Goal: Task Accomplishment & Management: Use online tool/utility

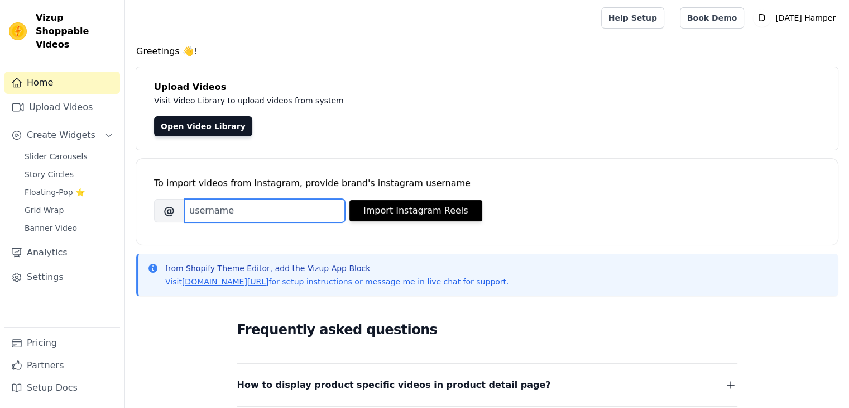
click at [266, 211] on input "Brand's Instagram Username" at bounding box center [264, 210] width 161 height 23
click at [209, 214] on input "Brand's Instagram Username" at bounding box center [264, 210] width 161 height 23
paste input "[DOMAIN_NAME]"
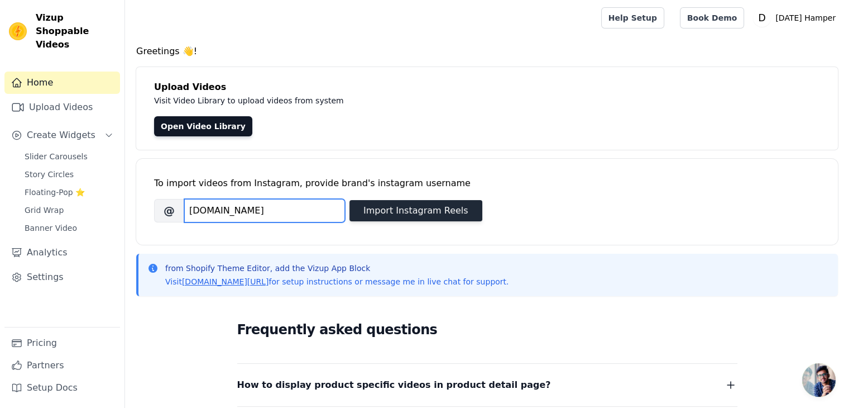
type input "[DOMAIN_NAME]"
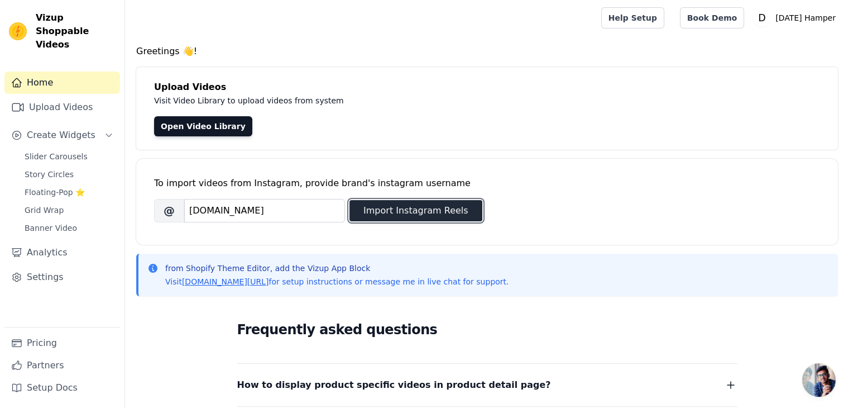
click at [389, 209] on button "Import Instagram Reels" at bounding box center [416, 210] width 133 height 21
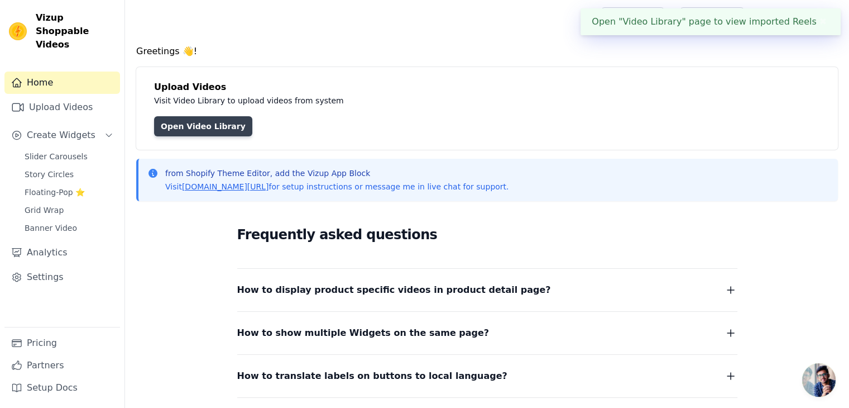
click at [208, 120] on link "Open Video Library" at bounding box center [203, 126] width 98 height 20
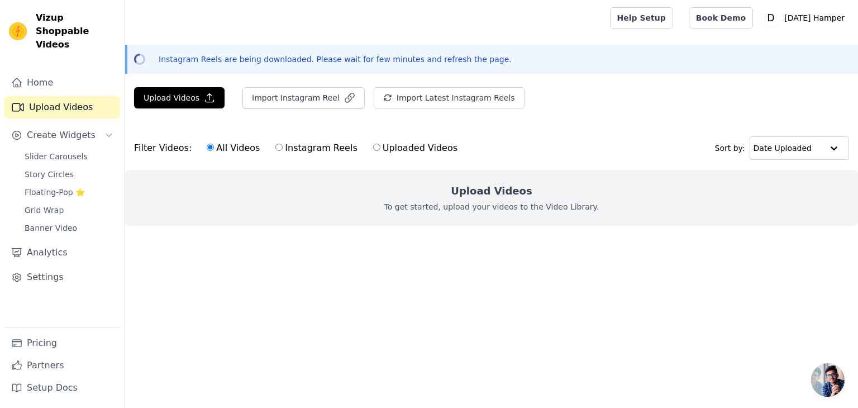
click at [275, 147] on input "Instagram Reels" at bounding box center [278, 147] width 7 height 7
radio input "true"
click at [373, 150] on input "Uploaded Videos" at bounding box center [376, 147] width 7 height 7
radio input "true"
click at [275, 149] on input "Instagram Reels" at bounding box center [278, 147] width 7 height 7
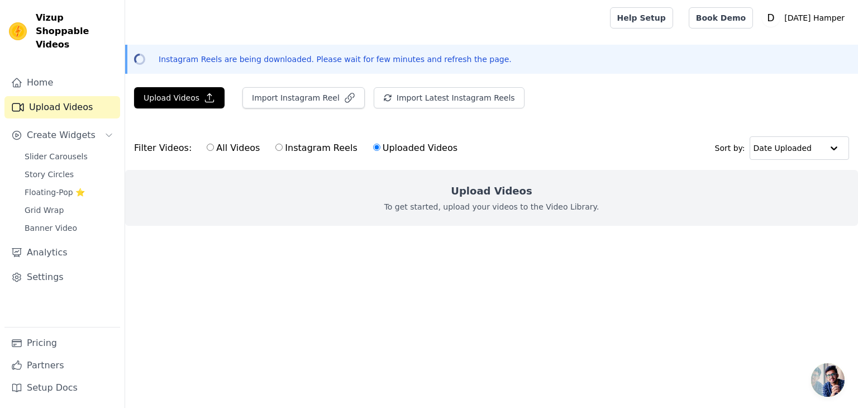
radio input "true"
click at [207, 148] on label "All Videos" at bounding box center [233, 148] width 54 height 15
click at [207, 148] on input "All Videos" at bounding box center [210, 147] width 7 height 7
radio input "true"
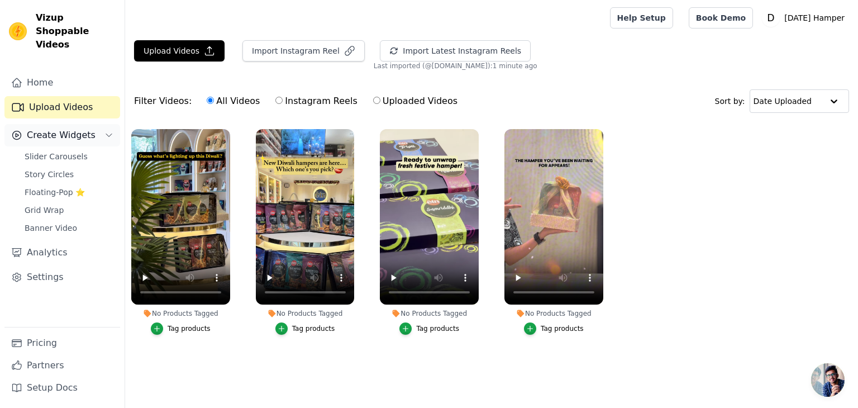
click at [59, 128] on span "Create Widgets" at bounding box center [61, 134] width 69 height 13
click at [95, 127] on button "Create Widgets" at bounding box center [62, 135] width 116 height 22
click at [59, 151] on span "Slider Carousels" at bounding box center [56, 156] width 63 height 11
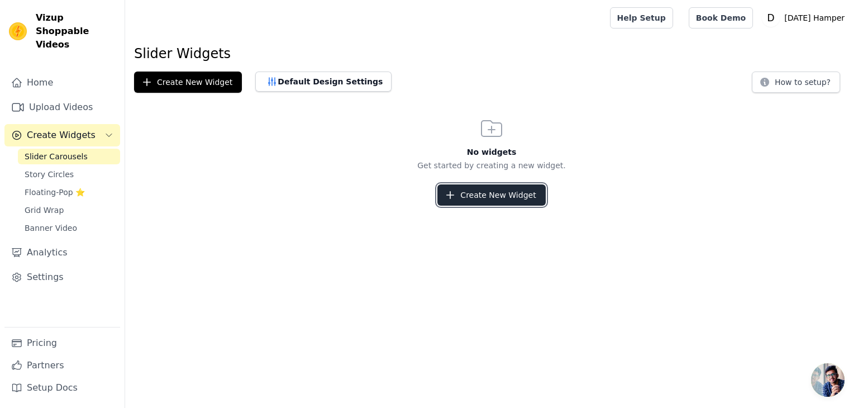
click at [468, 198] on button "Create New Widget" at bounding box center [491, 194] width 108 height 21
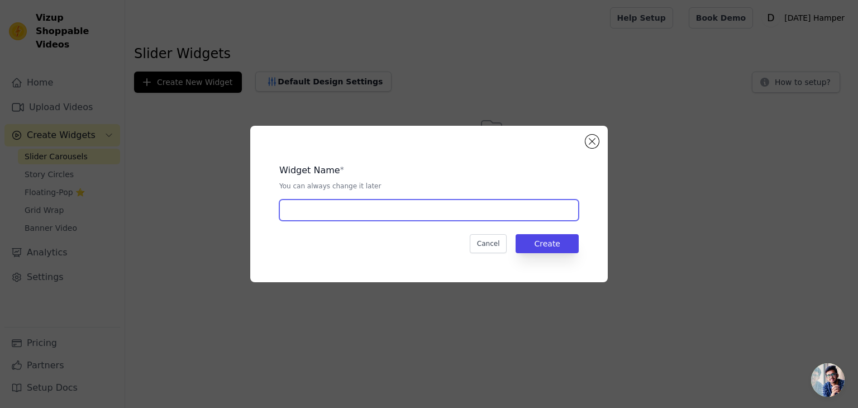
click at [342, 212] on input "text" at bounding box center [428, 209] width 299 height 21
type input "Homepage"
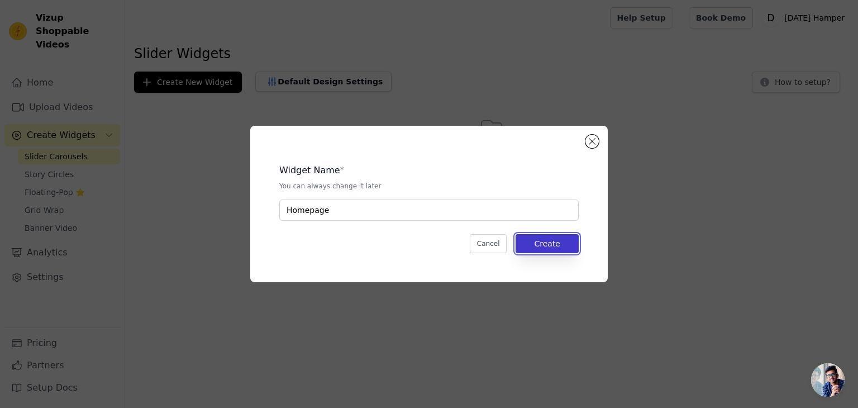
click at [557, 247] on button "Create" at bounding box center [546, 243] width 63 height 19
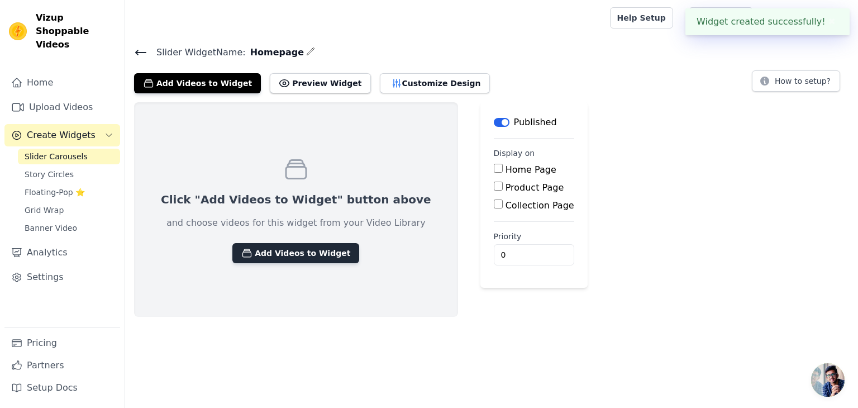
click at [317, 255] on button "Add Videos to Widget" at bounding box center [295, 253] width 127 height 20
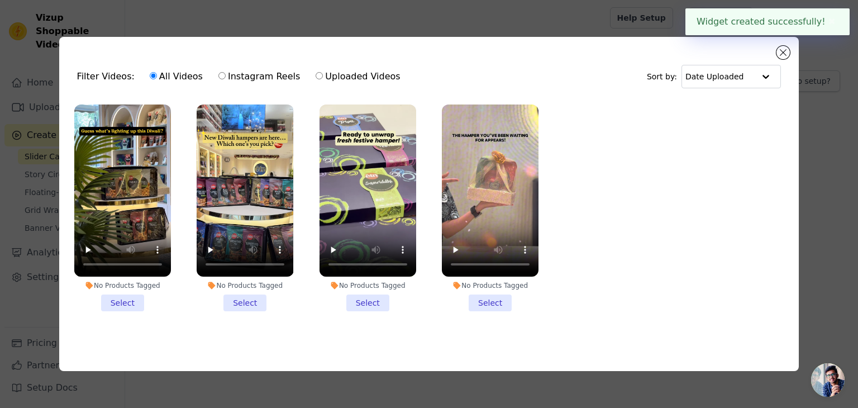
drag, startPoint x: 120, startPoint y: 303, endPoint x: 164, endPoint y: 295, distance: 44.2
click at [121, 303] on li "No Products Tagged Select" at bounding box center [122, 207] width 97 height 207
click at [0, 0] on input "No Products Tagged Select" at bounding box center [0, 0] width 0 height 0
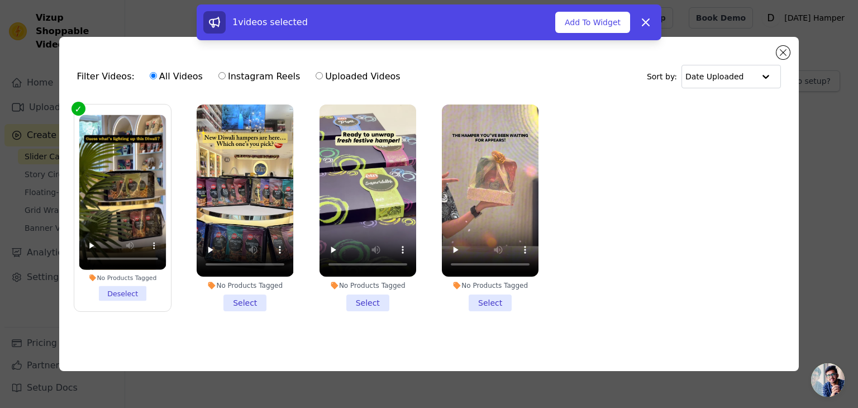
click at [242, 299] on li "No Products Tagged Select" at bounding box center [245, 207] width 97 height 207
click at [0, 0] on input "No Products Tagged Select" at bounding box center [0, 0] width 0 height 0
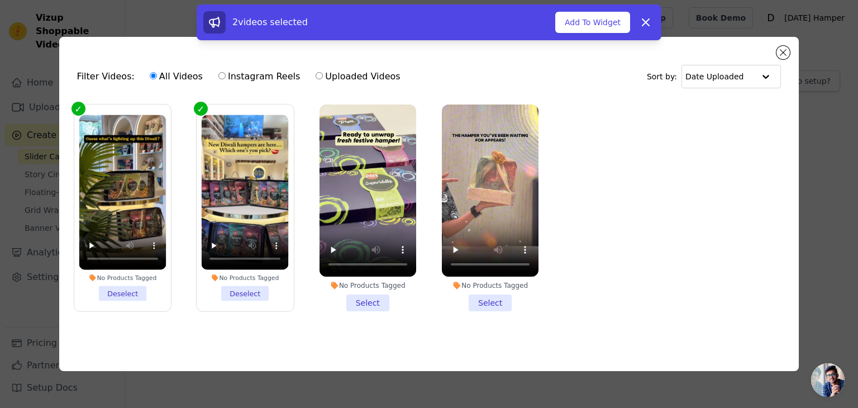
click at [366, 300] on li "No Products Tagged Select" at bounding box center [367, 207] width 97 height 207
click at [0, 0] on input "No Products Tagged Select" at bounding box center [0, 0] width 0 height 0
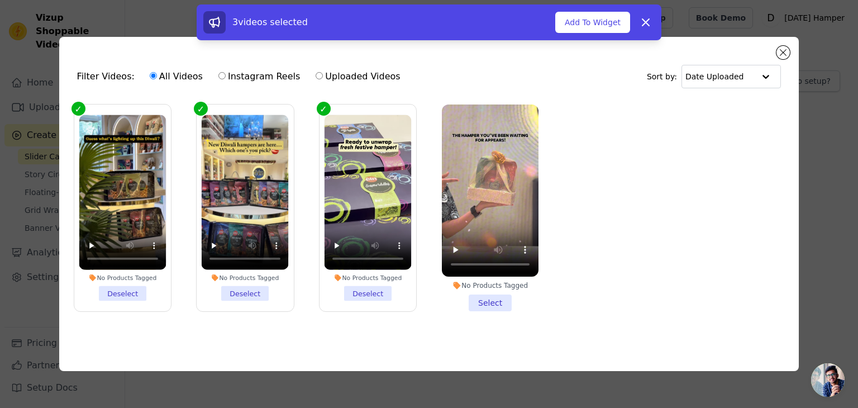
click at [507, 295] on li "No Products Tagged Select" at bounding box center [490, 207] width 97 height 207
click at [0, 0] on input "No Products Tagged Select" at bounding box center [0, 0] width 0 height 0
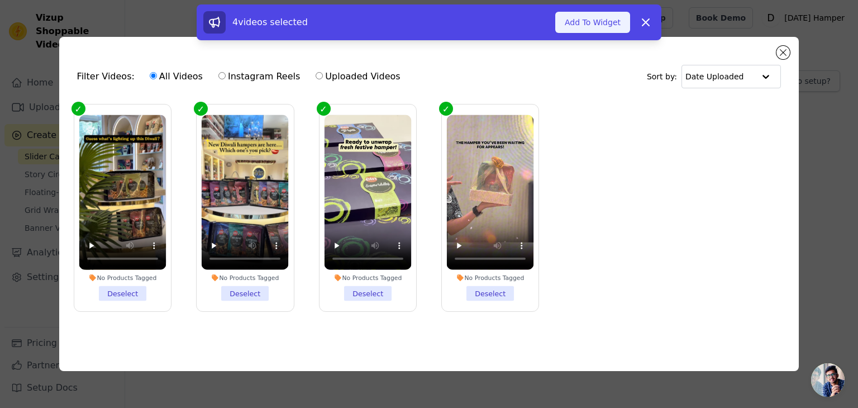
click at [599, 22] on button "Add To Widget" at bounding box center [592, 22] width 75 height 21
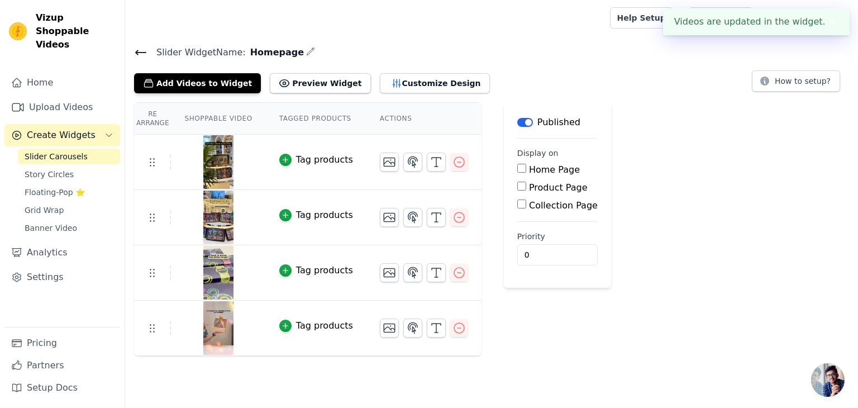
click at [517, 168] on input "Home Page" at bounding box center [521, 168] width 9 height 9
checkbox input "true"
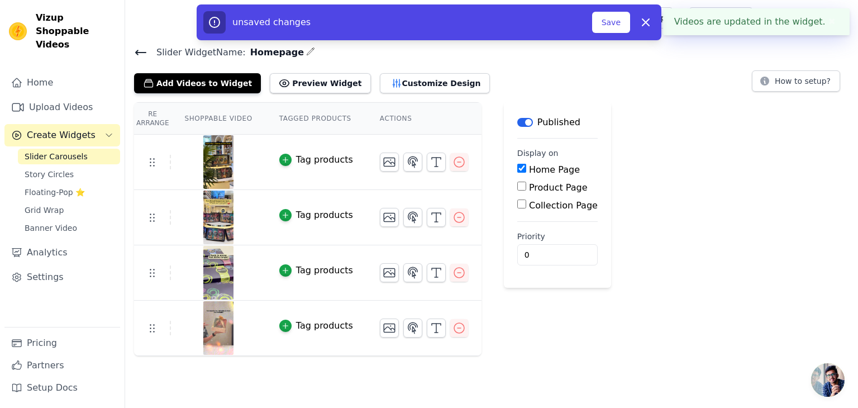
click at [517, 187] on input "Product Page" at bounding box center [521, 186] width 9 height 9
checkbox input "true"
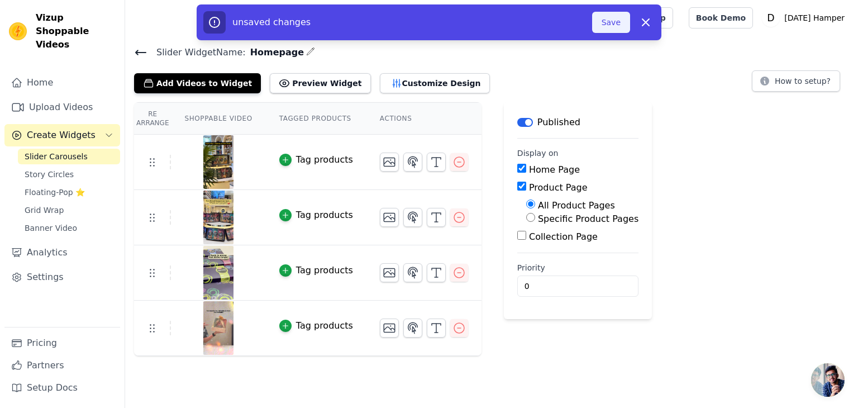
click at [617, 19] on button "Save" at bounding box center [611, 22] width 38 height 21
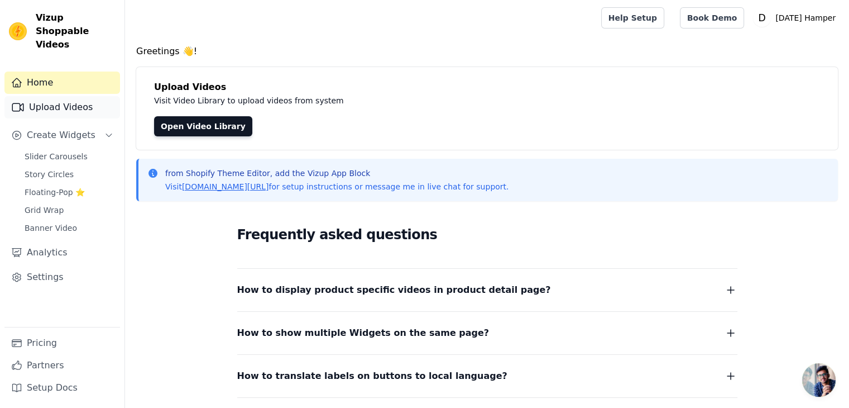
click at [71, 96] on link "Upload Videos" at bounding box center [62, 107] width 116 height 22
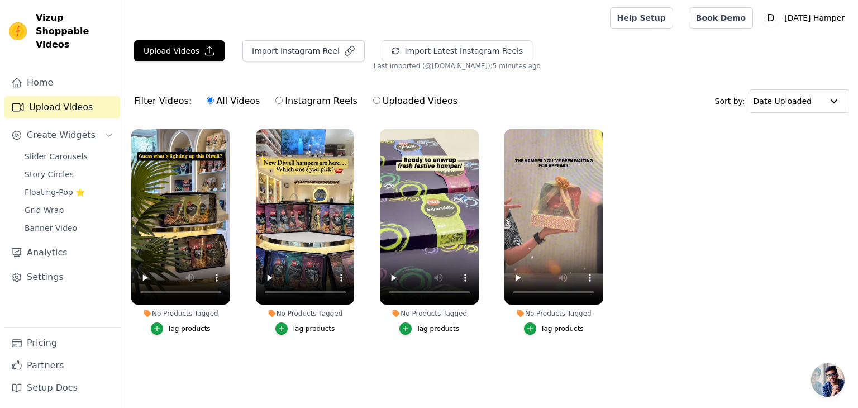
click at [181, 329] on div "Tag products" at bounding box center [189, 328] width 43 height 9
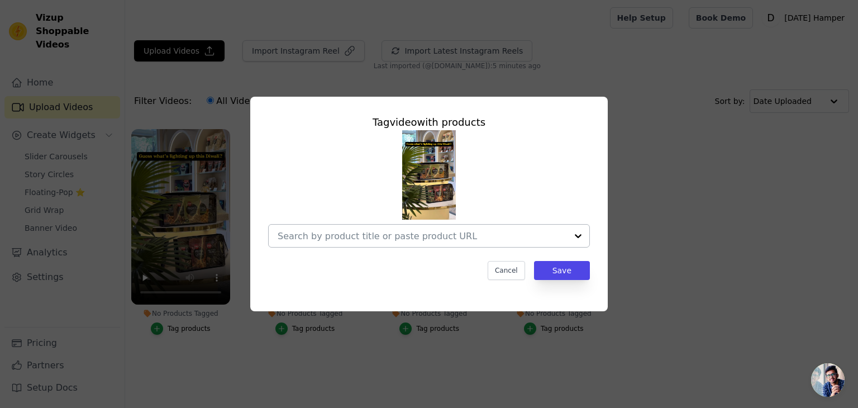
click at [347, 235] on input "No Products Tagged Tag video with products Cancel Save Tag products" at bounding box center [422, 236] width 289 height 11
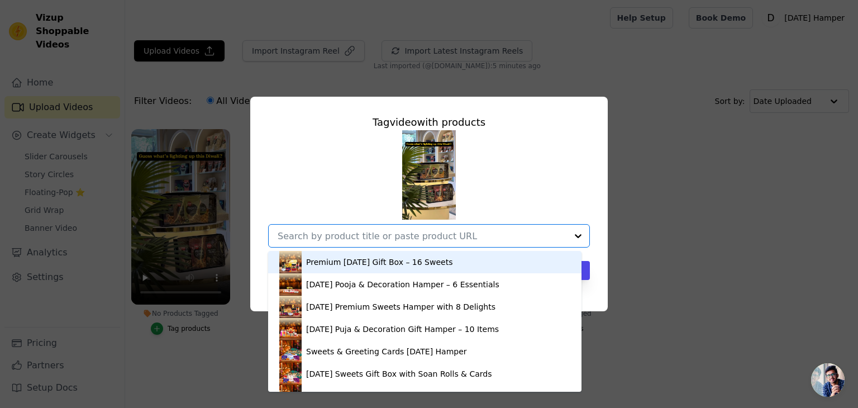
paste input "Diwali Dry Fruit Hamper - Energy Crunch"
type input "Diwali Dry Fruit Hamper - Energy Crunch"
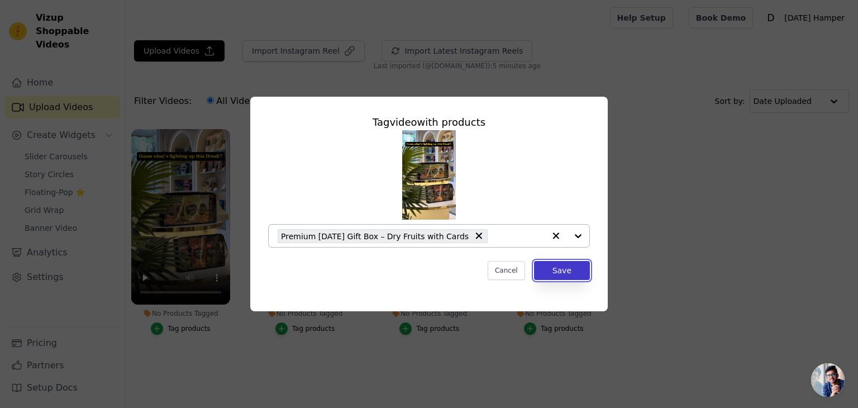
click at [561, 269] on button "Save" at bounding box center [562, 270] width 56 height 19
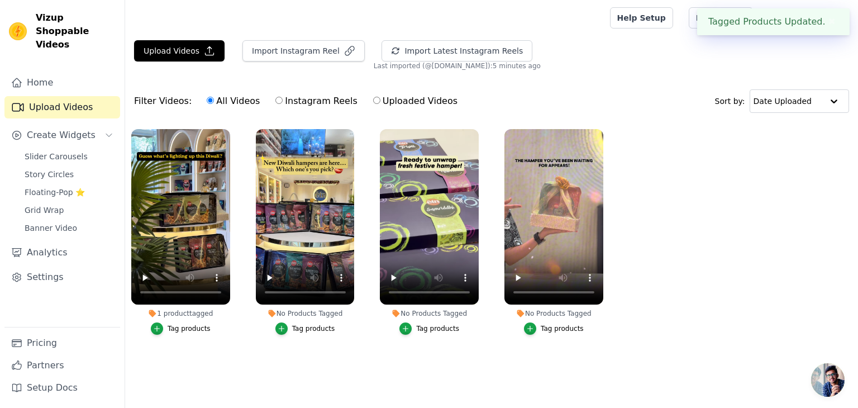
click at [311, 329] on div "Tag products" at bounding box center [313, 328] width 43 height 9
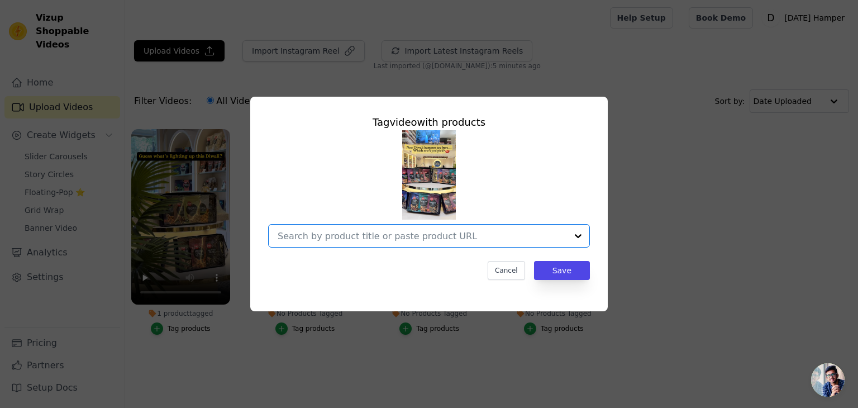
click at [348, 231] on input "No Products Tagged Tag video with products Option undefined, selected. Select i…" at bounding box center [422, 236] width 289 height 11
click at [357, 240] on input "No Products Tagged Tag video with products Option undefined, selected. Select i…" at bounding box center [422, 236] width 289 height 11
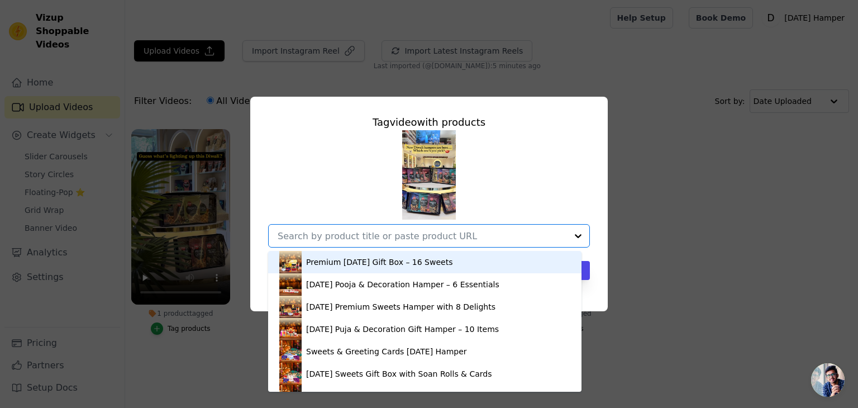
paste input "Diwali Dry Fruit Hamper - Power Crunch"
type input "Diwali Dry Fruit Hamper - Power Crunch"
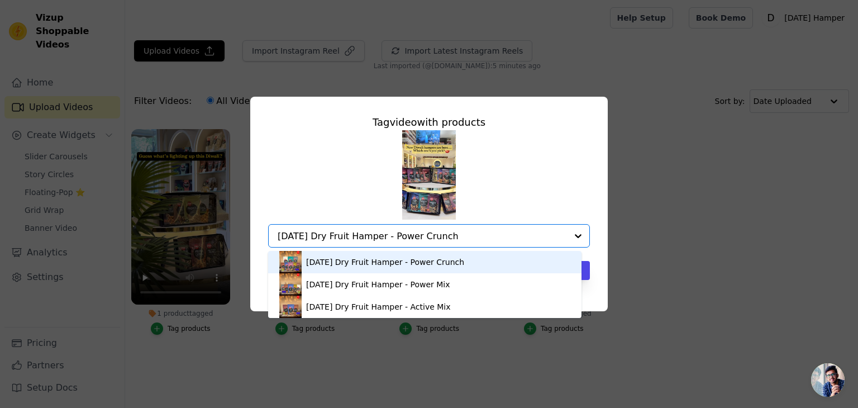
click at [384, 262] on div "Diwali Dry Fruit Hamper - Power Crunch" at bounding box center [385, 261] width 158 height 11
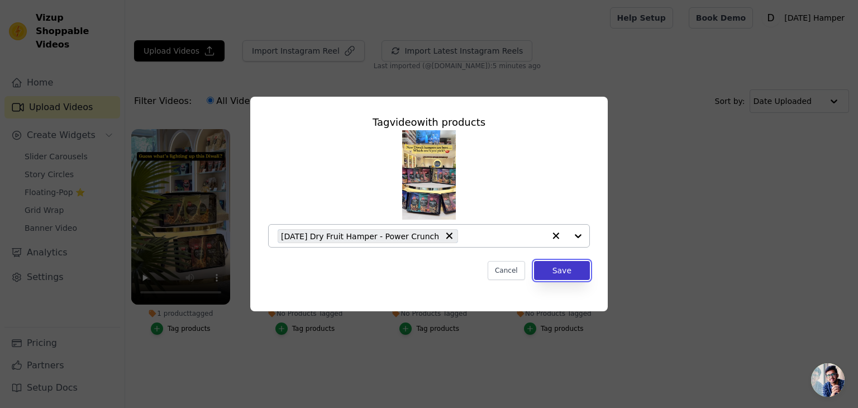
click at [559, 269] on button "Save" at bounding box center [562, 270] width 56 height 19
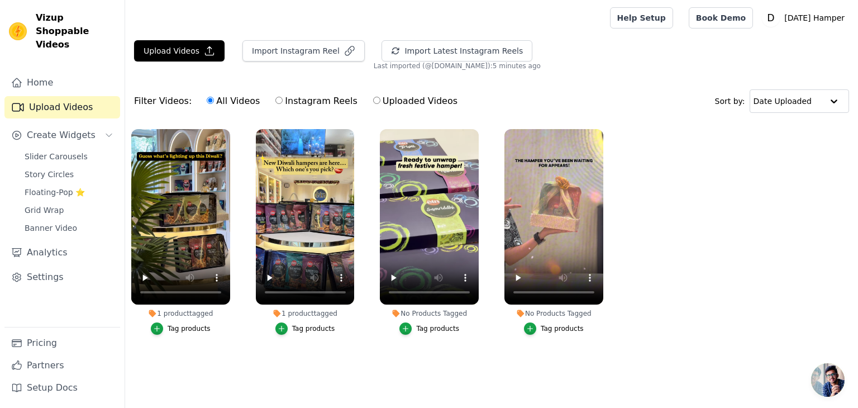
click at [426, 329] on div "Tag products" at bounding box center [437, 328] width 43 height 9
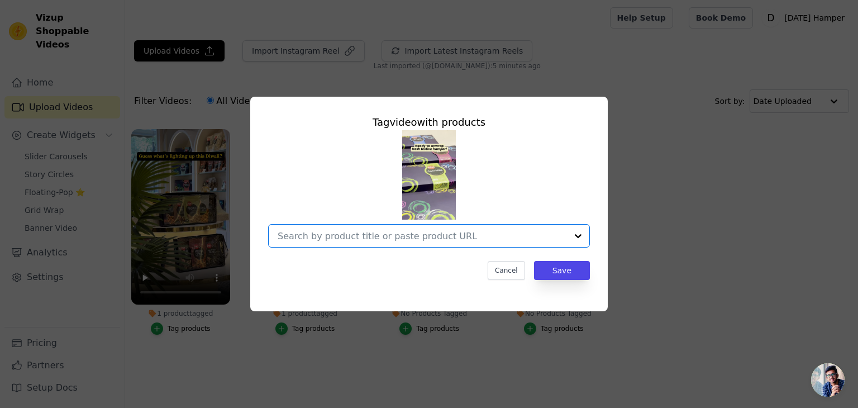
click at [356, 235] on input "No Products Tagged Tag video with products Option undefined, selected. Select i…" at bounding box center [422, 236] width 289 height 11
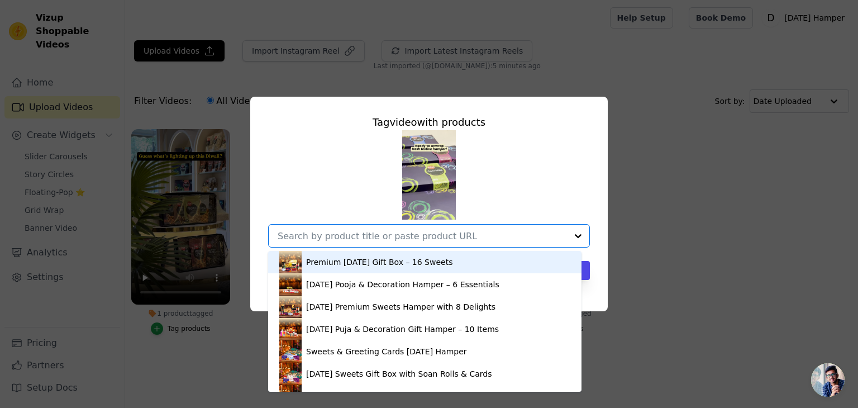
paste input "Diwali Gift Hamper – Assorted Sweets & Cards"
type input "Diwali Gift Hamper – Assorted Sweets & Cards"
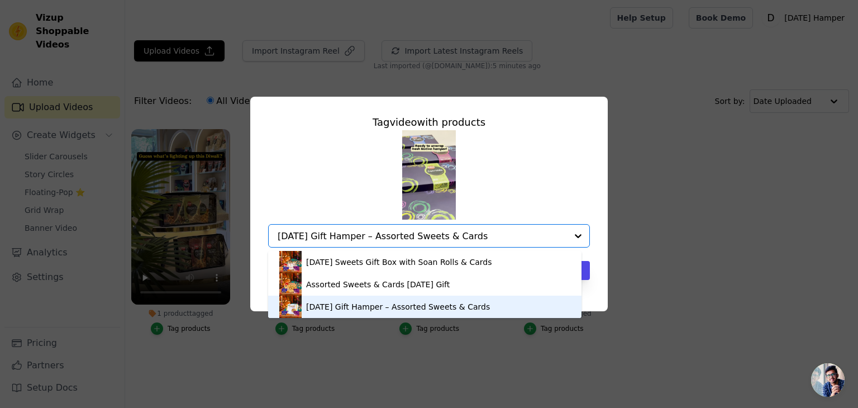
click at [447, 311] on div "Diwali Gift Hamper – Assorted Sweets & Cards" at bounding box center [398, 306] width 184 height 11
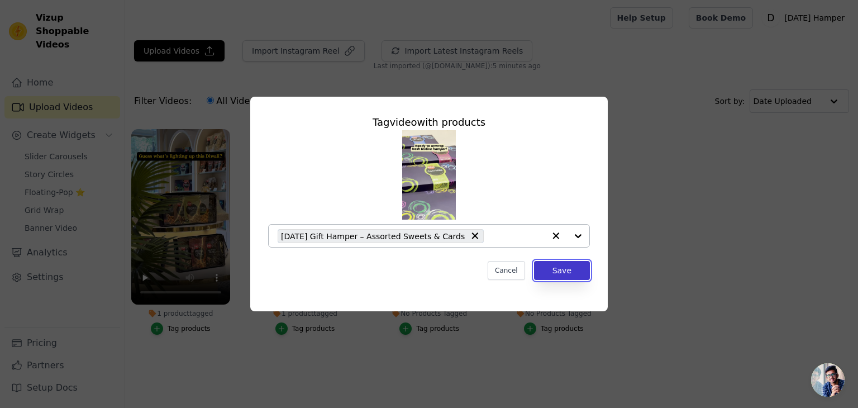
click at [561, 268] on button "Save" at bounding box center [562, 270] width 56 height 19
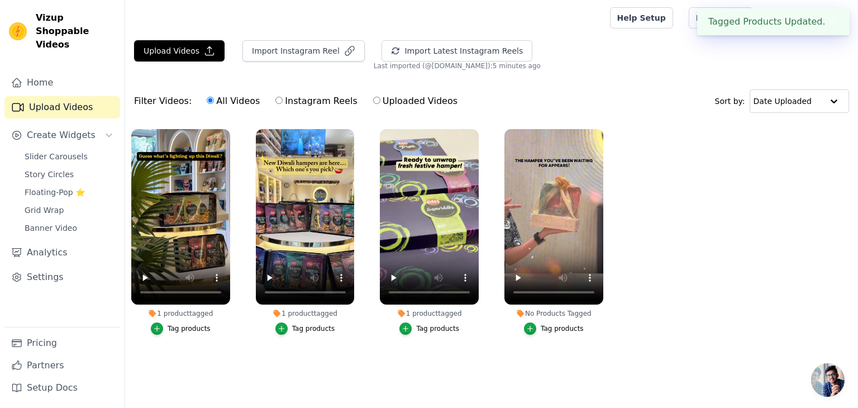
click at [562, 331] on div "Tag products" at bounding box center [562, 328] width 43 height 9
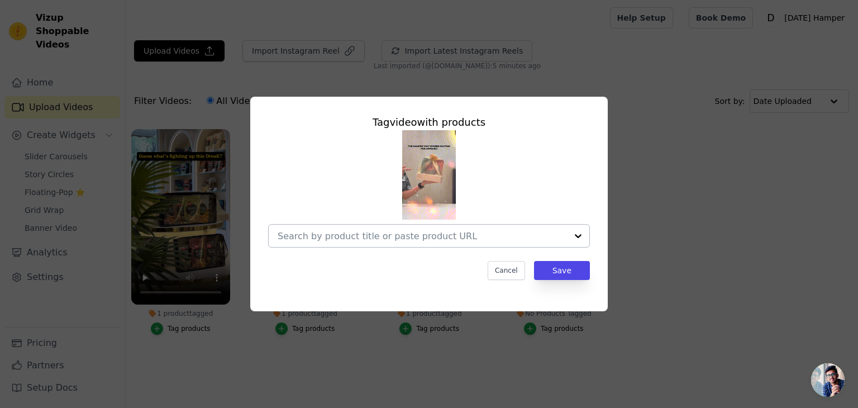
click at [343, 246] on div at bounding box center [422, 236] width 289 height 22
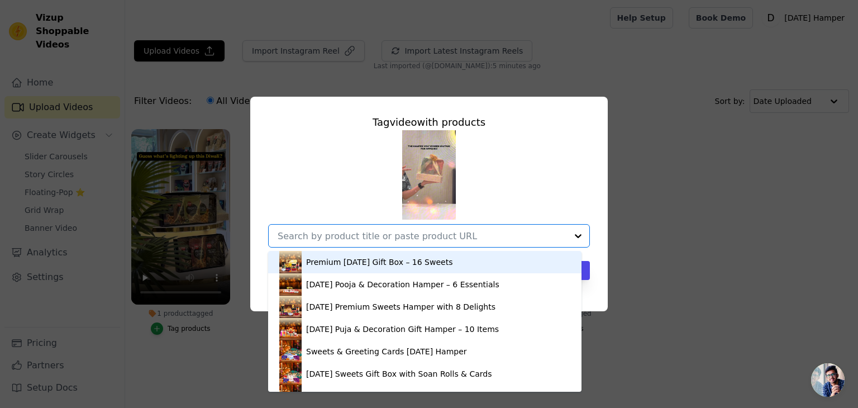
paste input "Diwali Dry Fruit Hamper - Energy Crunch"
type input "Diwali Dry Fruit Hamper - Energy Crunch"
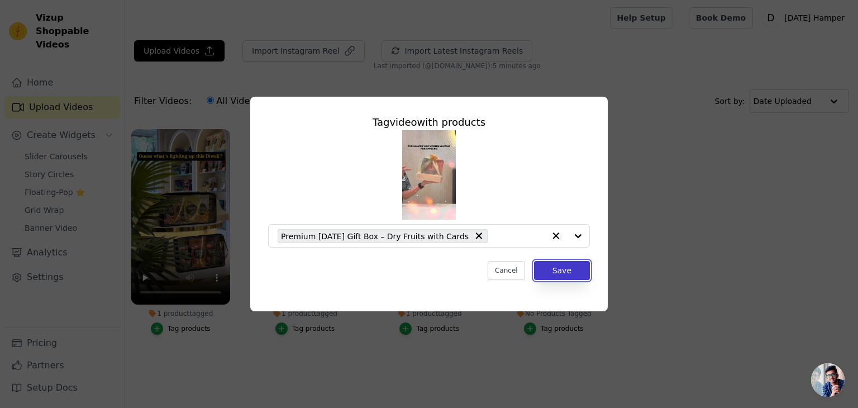
click at [556, 271] on button "Save" at bounding box center [562, 270] width 56 height 19
